Goal: Task Accomplishment & Management: Manage account settings

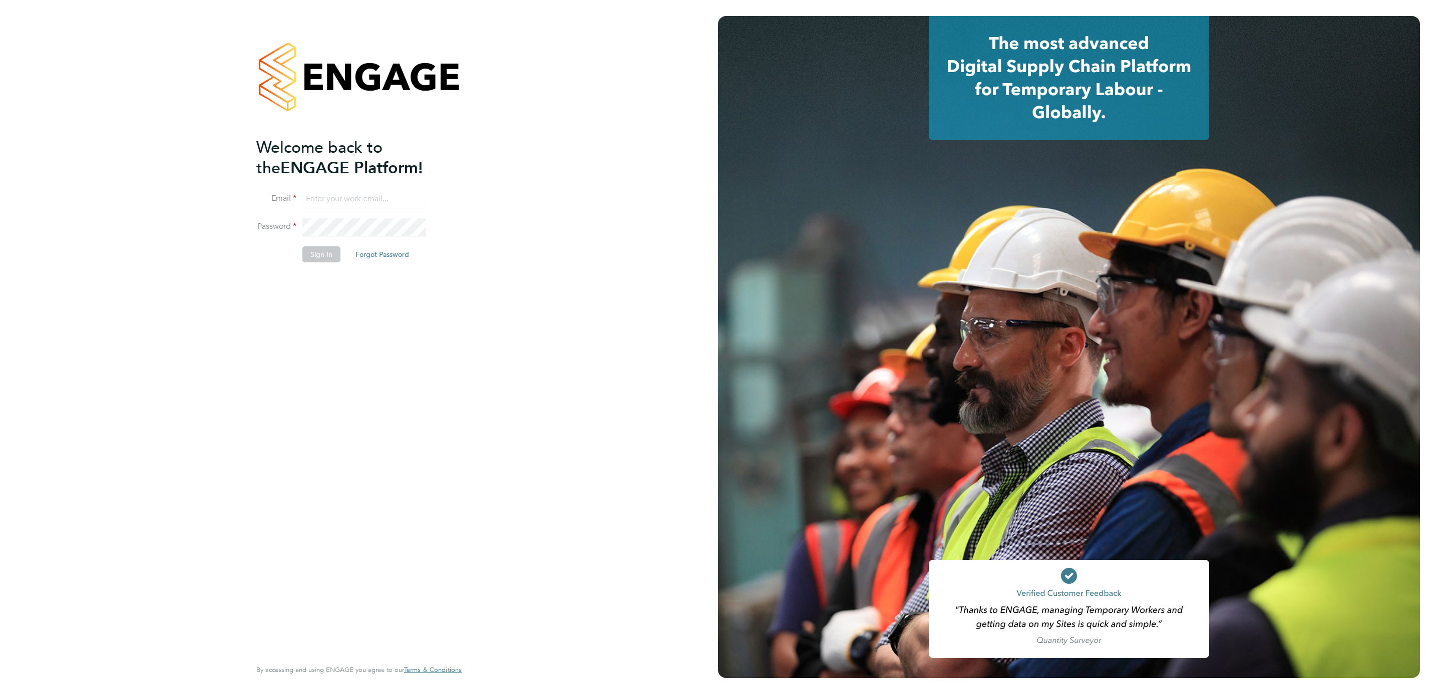
type input "[PERSON_NAME][EMAIL_ADDRESS][PERSON_NAME][DOMAIN_NAME]"
click at [329, 261] on button "Sign In" at bounding box center [321, 254] width 38 height 16
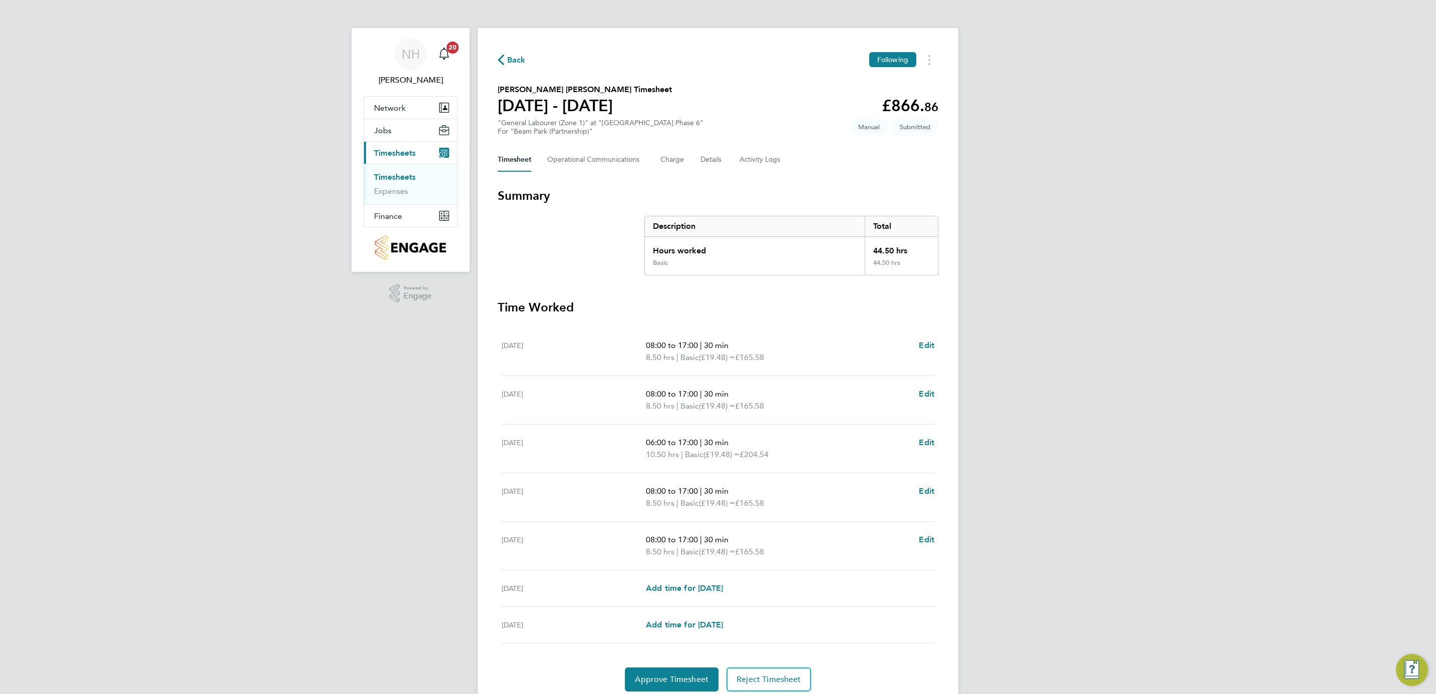
click at [513, 57] on span "Back" at bounding box center [516, 60] width 19 height 12
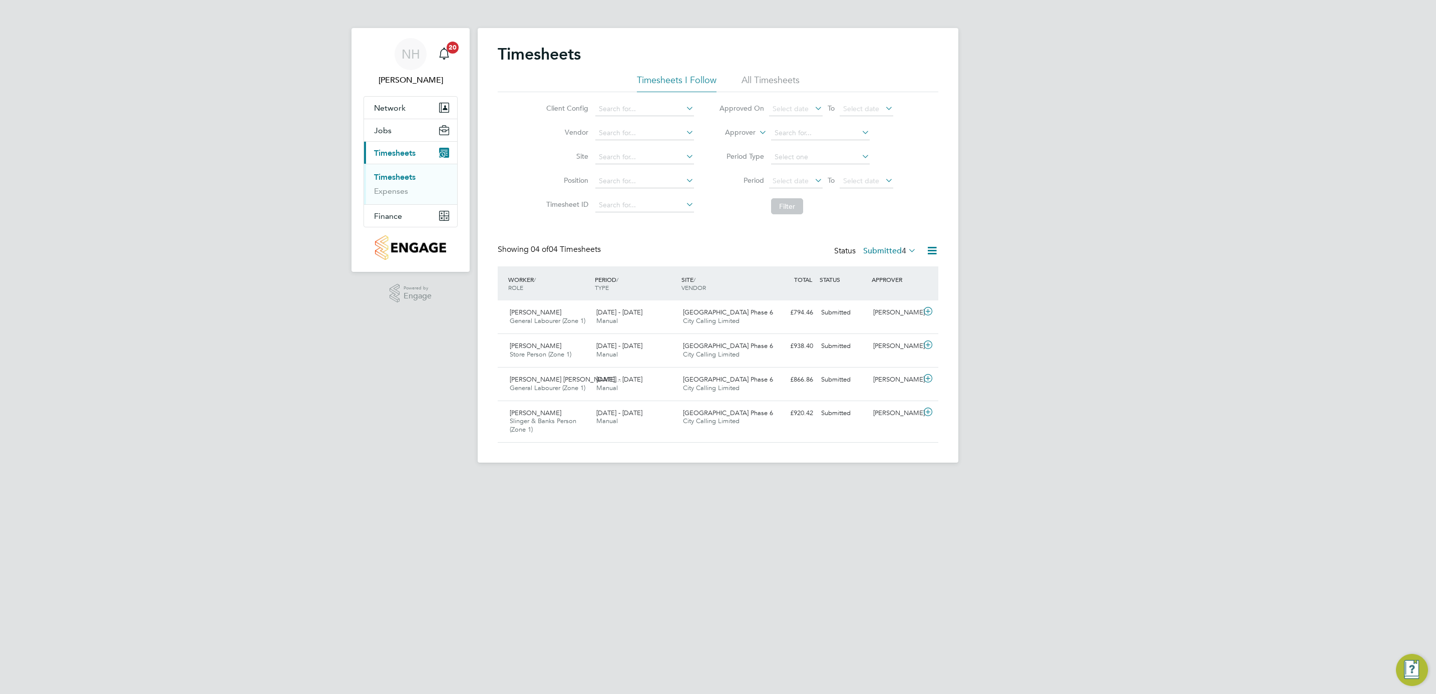
click at [407, 174] on link "Timesheets" at bounding box center [395, 177] width 42 height 10
click at [883, 248] on label "Submitted 4" at bounding box center [889, 251] width 53 height 10
click at [873, 310] on li "Approved" at bounding box center [876, 312] width 46 height 14
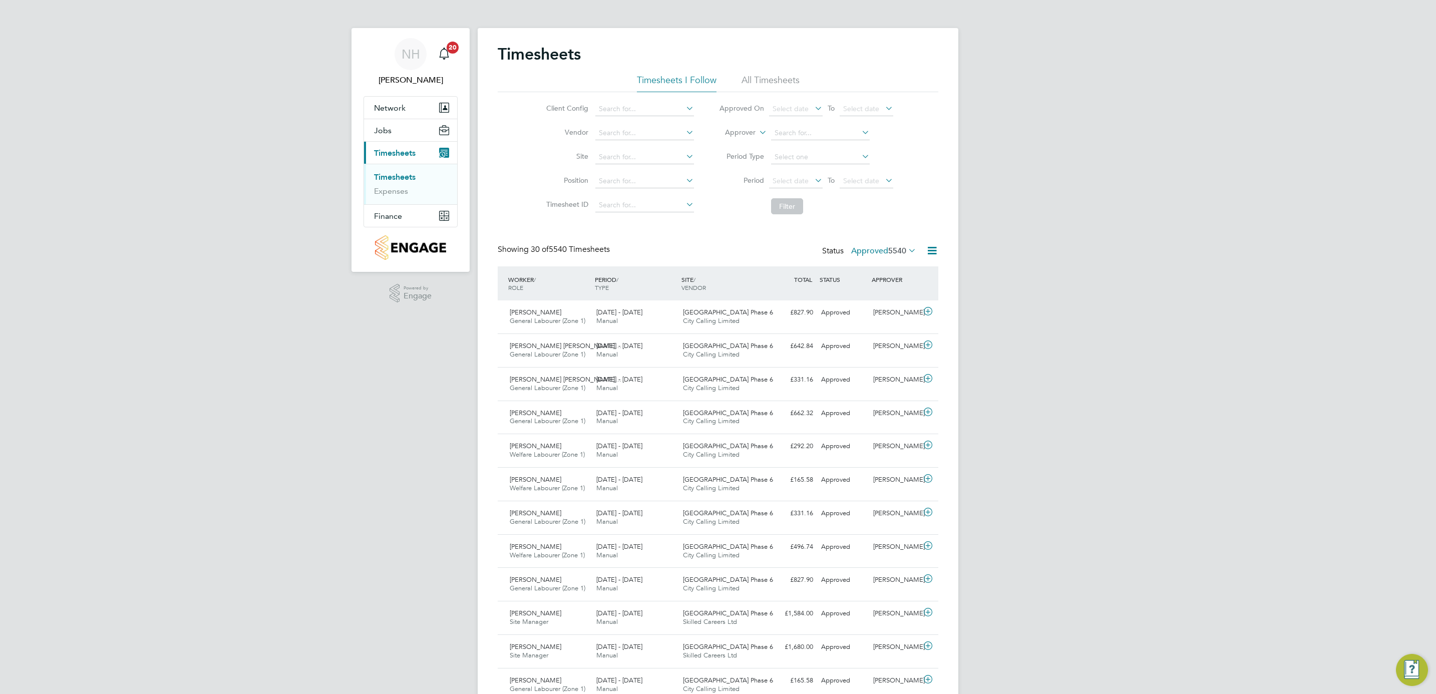
scroll to position [26, 87]
